Goal: Information Seeking & Learning: Learn about a topic

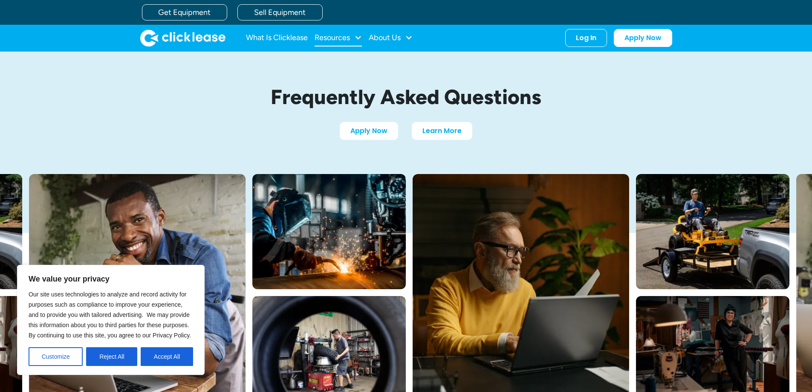
click at [352, 34] on div "Resources" at bounding box center [338, 37] width 47 height 17
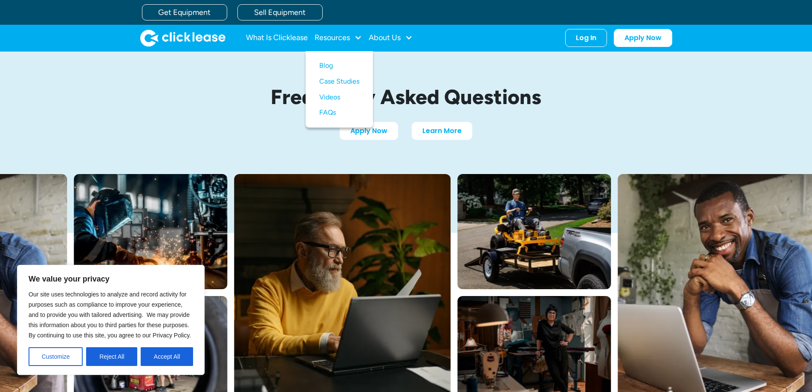
click at [210, 61] on div "Frequently Asked Questions Apply Now Learn More" at bounding box center [406, 113] width 546 height 122
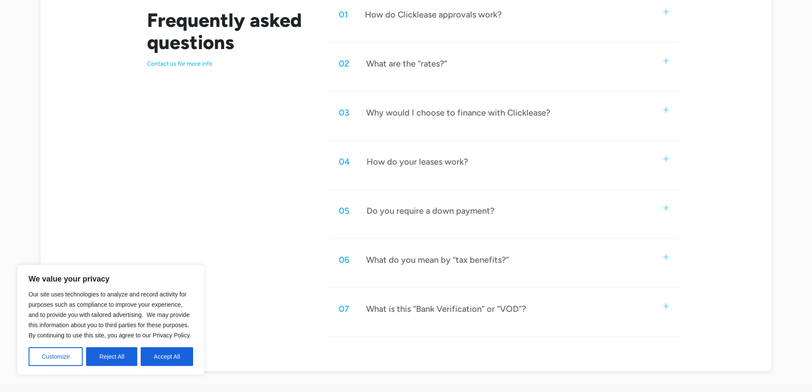
scroll to position [469, 0]
click at [403, 212] on div "Do you require a down payment?" at bounding box center [431, 210] width 128 height 11
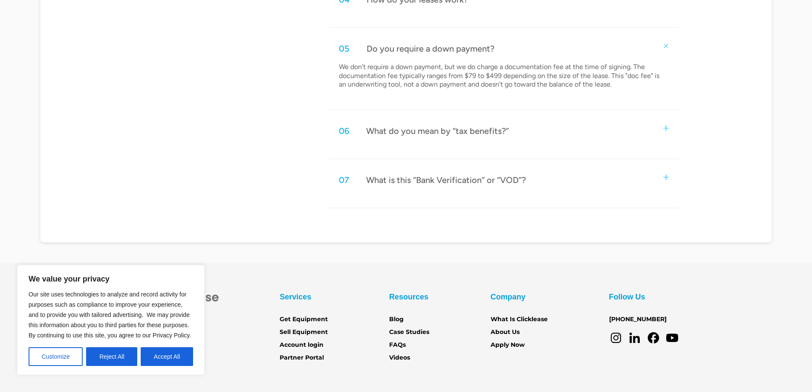
scroll to position [700, 0]
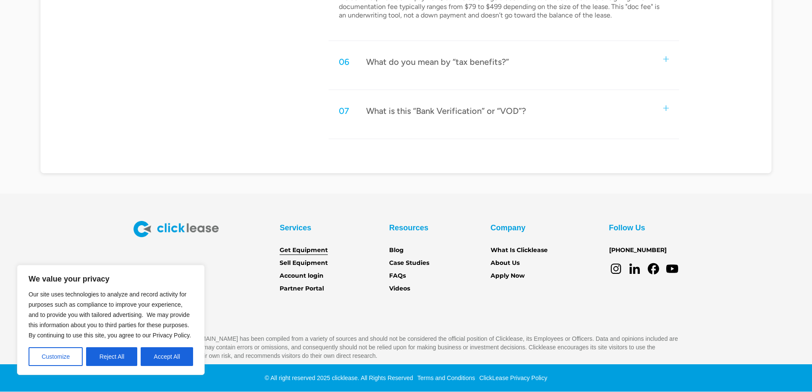
click at [301, 250] on link "Get Equipment" at bounding box center [304, 250] width 48 height 9
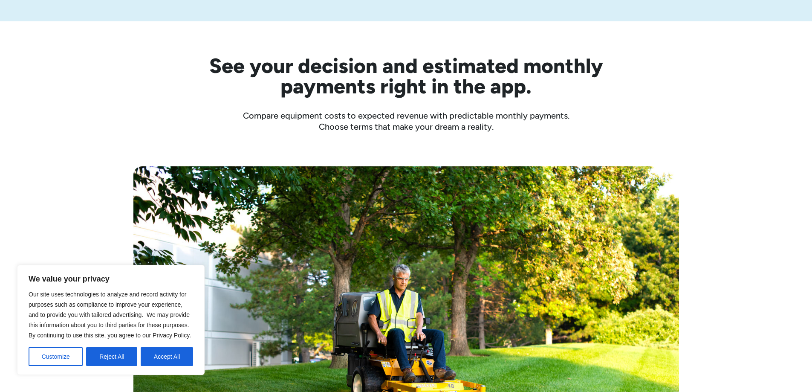
scroll to position [256, 0]
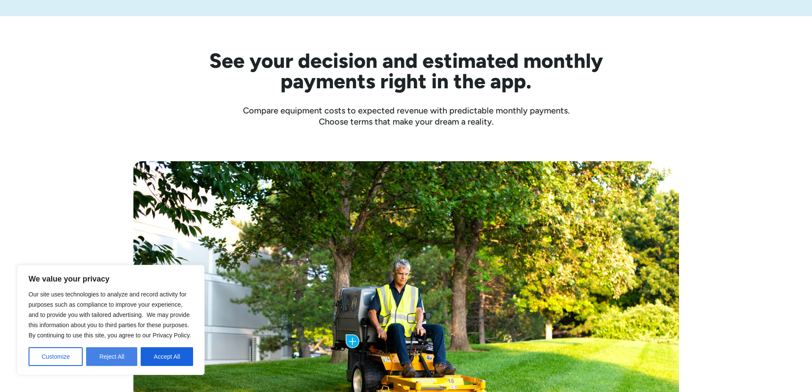
click at [105, 359] on button "Reject All" at bounding box center [111, 356] width 51 height 19
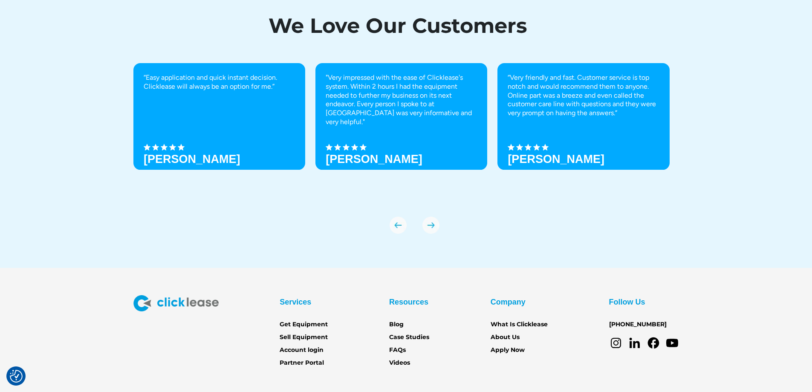
scroll to position [3005, 0]
